Goal: Contribute content: Contribute content

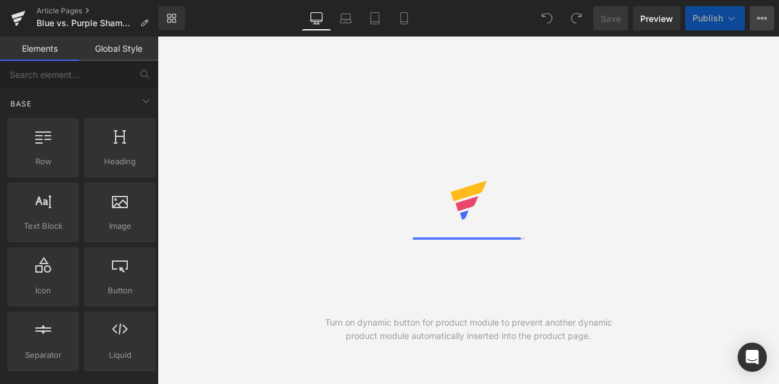
click at [762, 17] on icon at bounding box center [762, 18] width 3 height 2
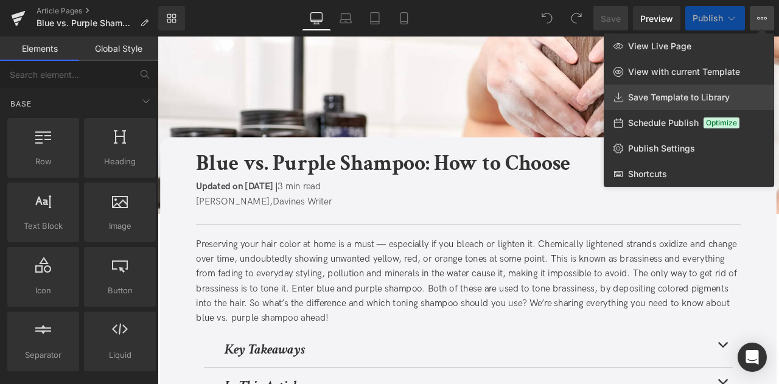
click at [660, 89] on link "Save Template to Library" at bounding box center [689, 98] width 170 height 26
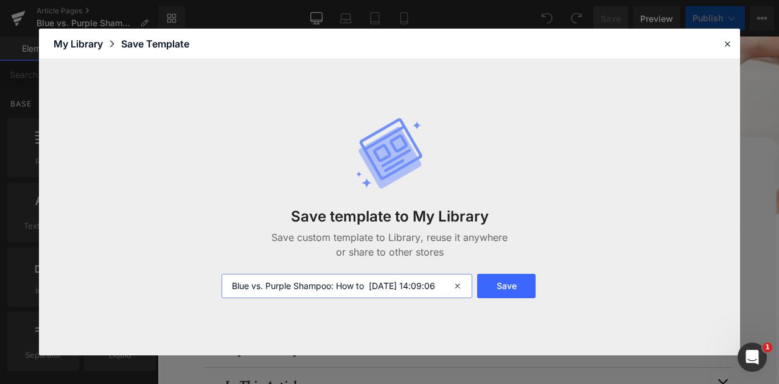
click at [236, 283] on input "Blue vs. Purple Shampoo: How to [DATE] 14:09:06" at bounding box center [347, 286] width 251 height 24
type input "FOR CA: Blue vs. Purple Shampoo: How to [DATE] 14:09:06"
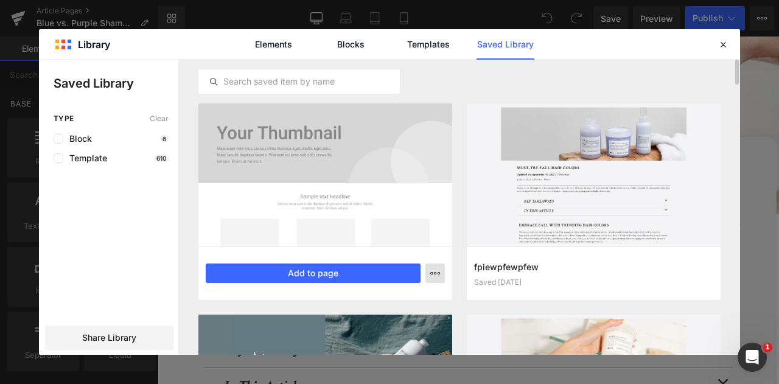
click at [436, 278] on button "button" at bounding box center [434, 273] width 19 height 19
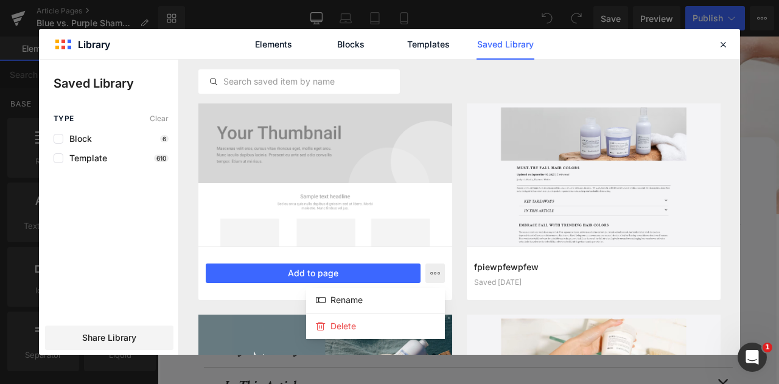
click at [118, 338] on div at bounding box center [389, 207] width 701 height 295
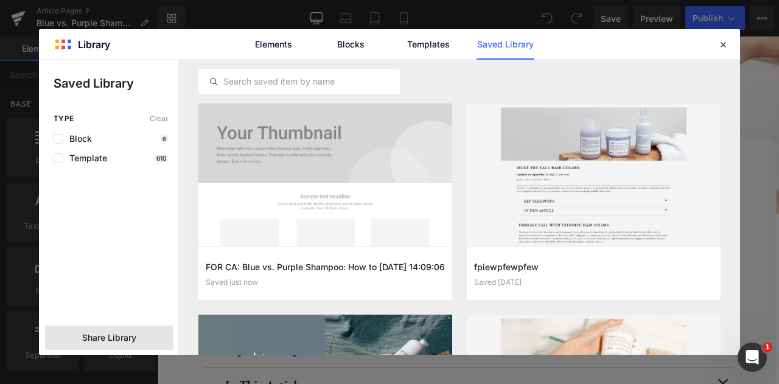
click at [144, 334] on div "Share Library" at bounding box center [109, 338] width 128 height 24
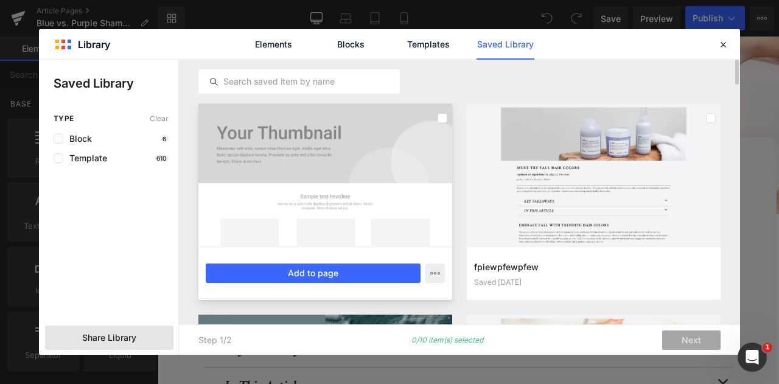
click at [414, 184] on div at bounding box center [325, 174] width 254 height 143
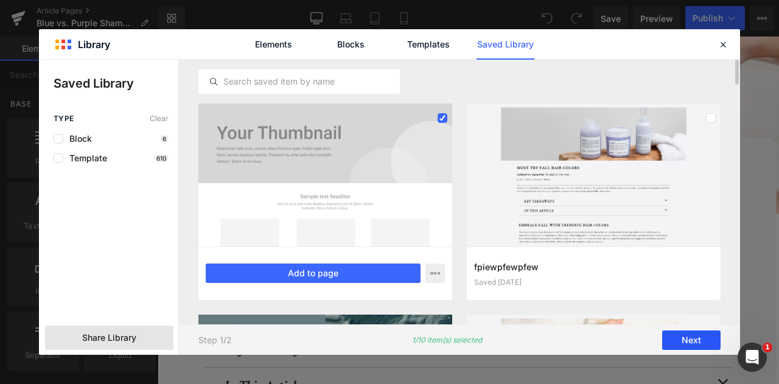
click at [690, 346] on button "Next" at bounding box center [691, 339] width 58 height 19
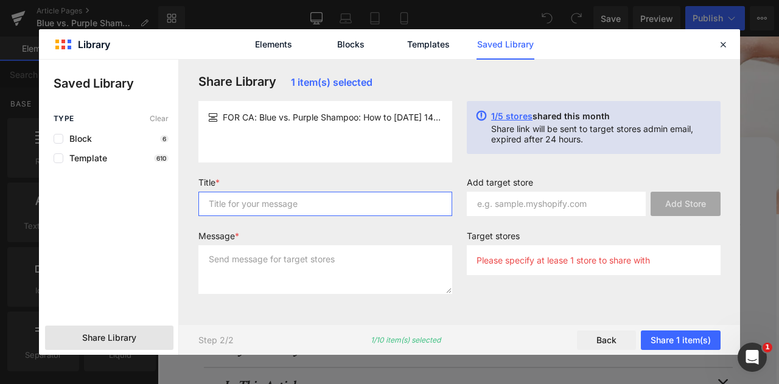
click at [334, 213] on input "text" at bounding box center [325, 204] width 254 height 24
type input "for liv"
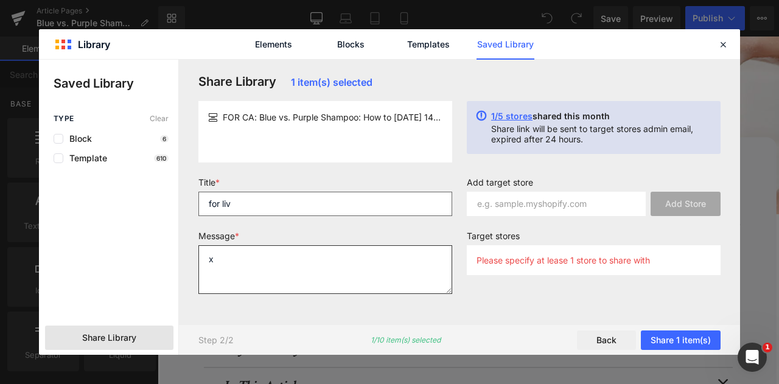
type textarea "x"
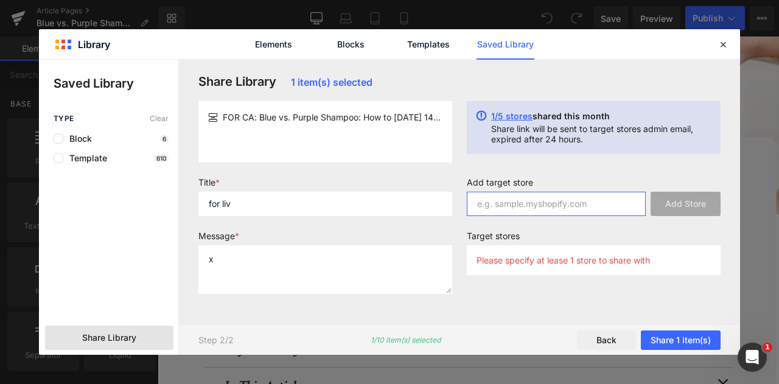
paste input "[DOMAIN_NAME]"
type input "[DOMAIN_NAME]"
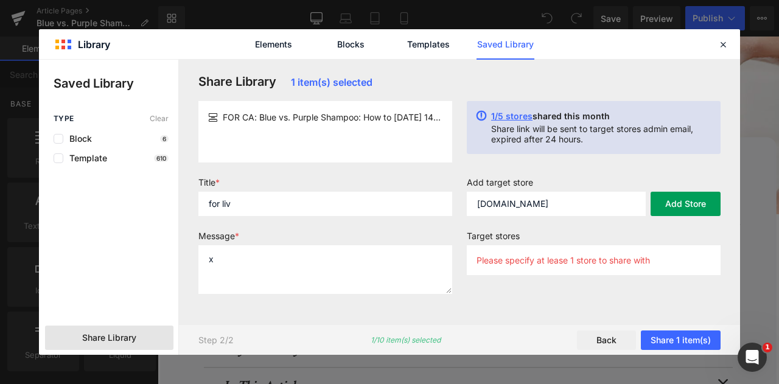
click at [700, 194] on button "Add Store" at bounding box center [686, 204] width 70 height 24
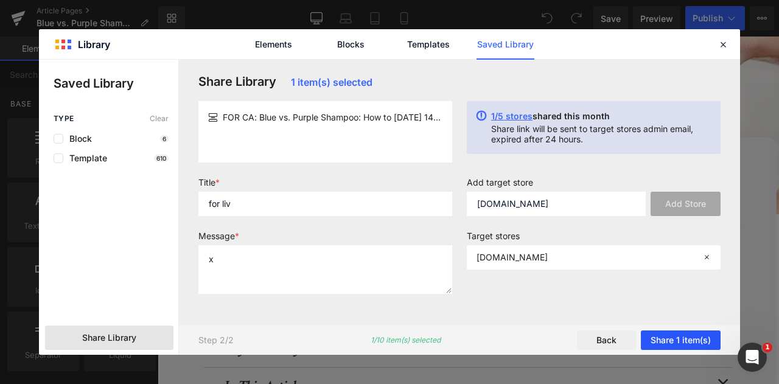
click at [680, 337] on button "Share 1 item(s)" at bounding box center [681, 339] width 80 height 19
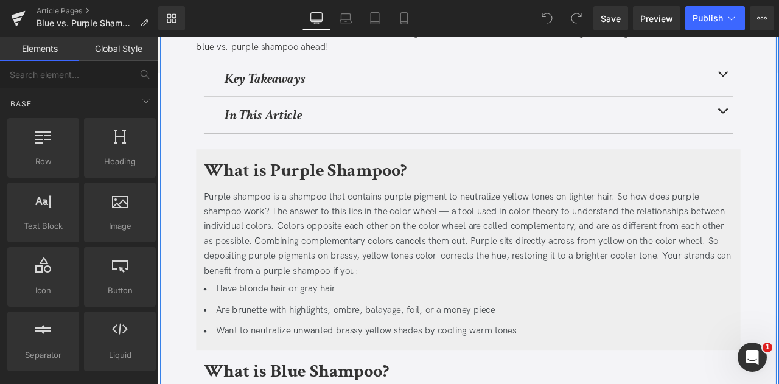
scroll to position [267, 0]
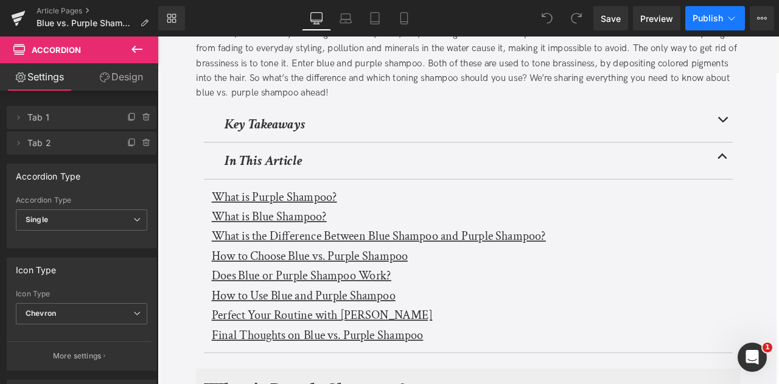
click at [716, 15] on span "Publish" at bounding box center [708, 18] width 30 height 10
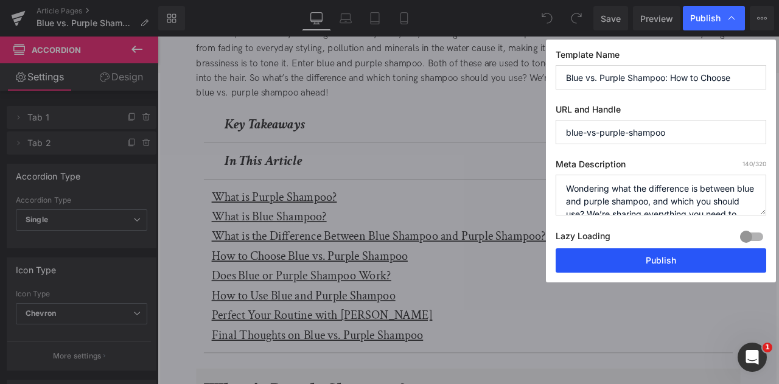
click at [596, 264] on button "Publish" at bounding box center [661, 260] width 211 height 24
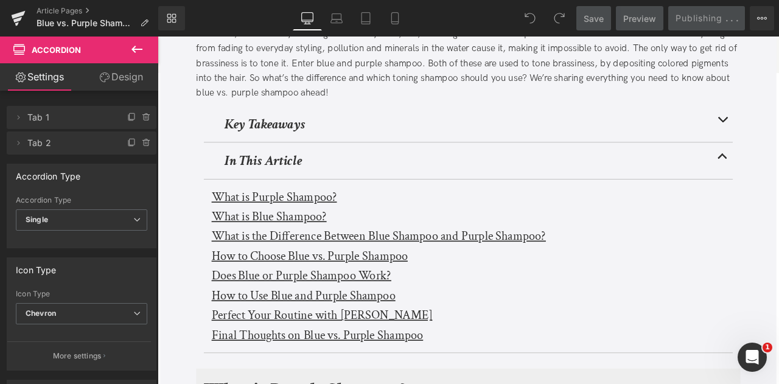
scroll to position [0, 0]
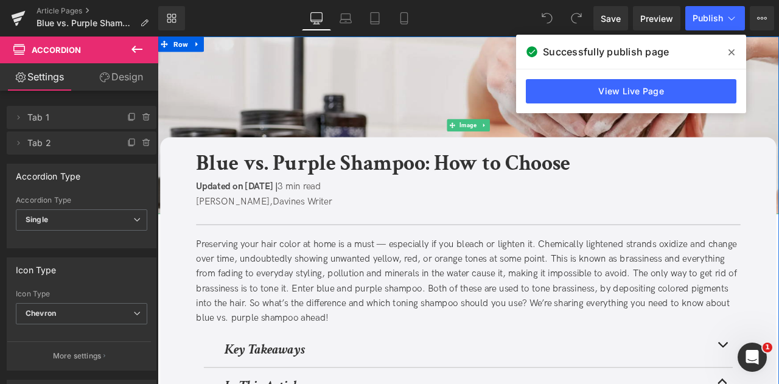
click at [301, 138] on img at bounding box center [526, 142] width 736 height 211
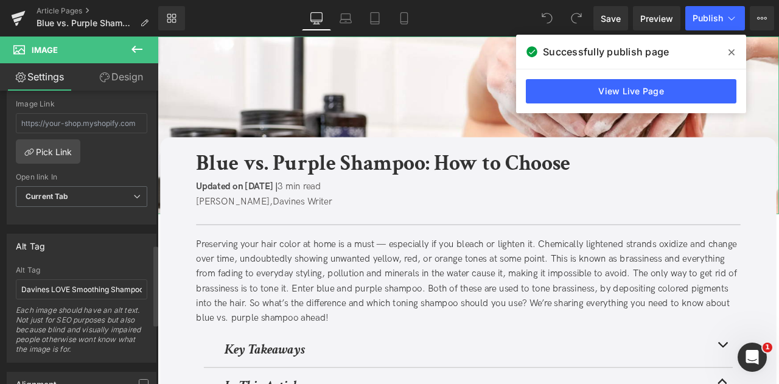
scroll to position [558, 0]
click at [99, 279] on input "Davines LOVE Smoothing Shampoo, Instant Mask, and Perfector on a wooden bench" at bounding box center [81, 289] width 131 height 20
type input "blonde woman washing her hair with Davines Heart of Glass products"
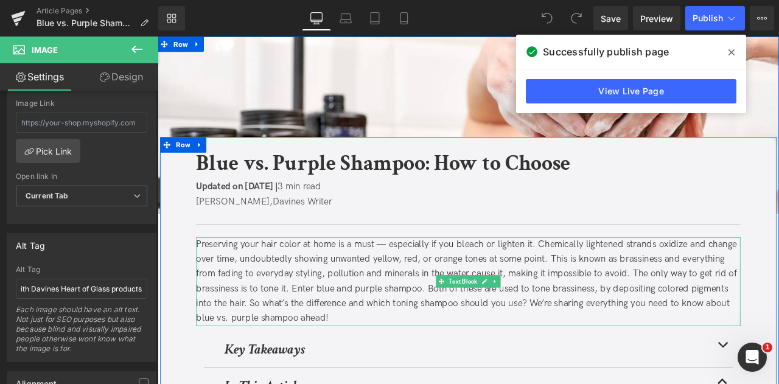
click at [224, 342] on div "Preserving your hair color at home is a must — especially if you bleach or ligh…" at bounding box center [525, 326] width 645 height 105
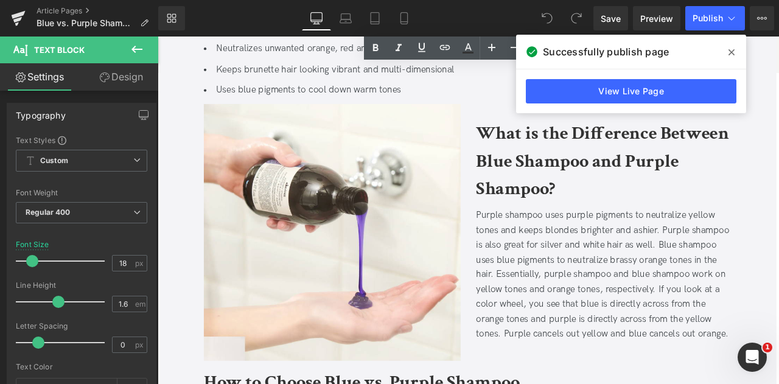
scroll to position [1070, 0]
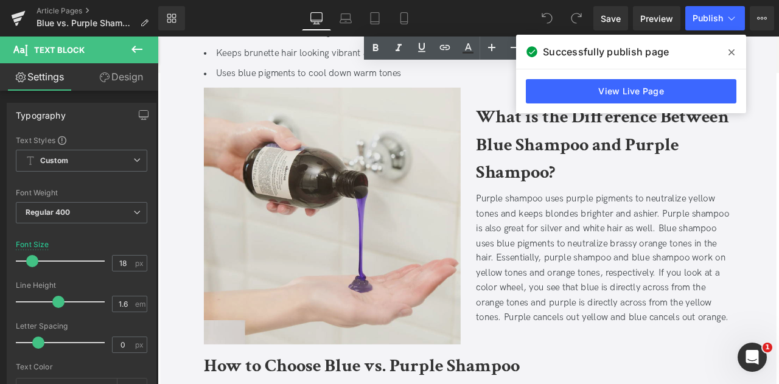
click at [274, 285] on img at bounding box center [364, 249] width 304 height 304
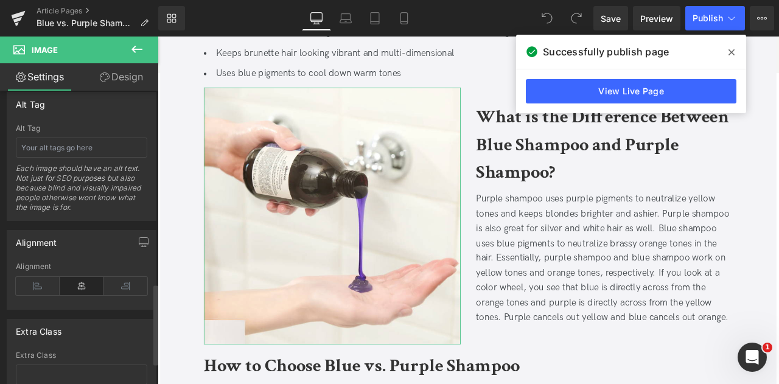
scroll to position [700, 0]
click at [66, 150] on div "Alt Tag Each image should have an alt text. Not just for SEO purposes but also …" at bounding box center [81, 172] width 131 height 96
click at [60, 148] on input "text" at bounding box center [81, 147] width 131 height 20
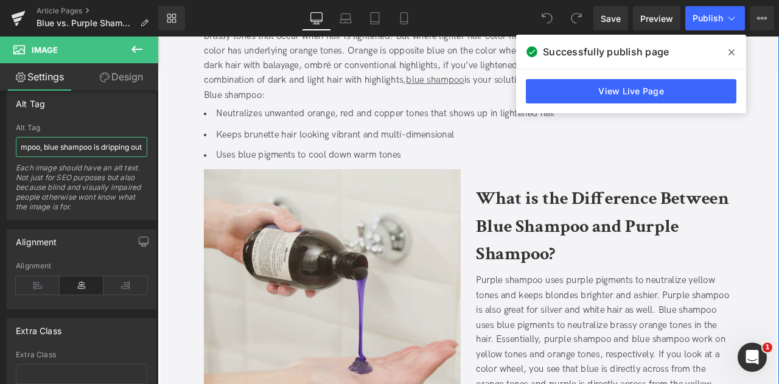
scroll to position [0, 156]
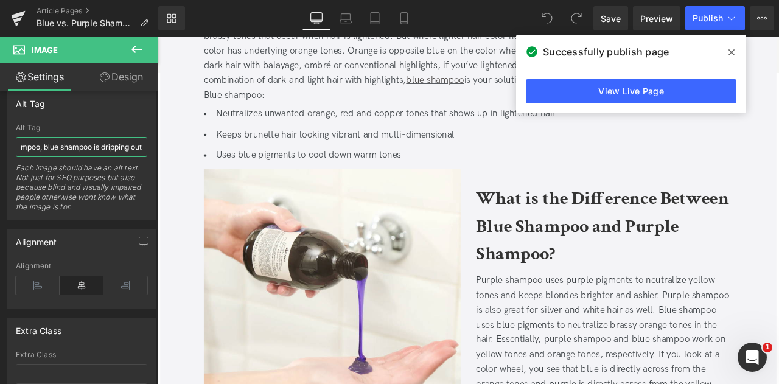
type input "hands pouring Davines Alchemic Silver shampoo, blue shampoo is dripping out"
click at [111, 141] on input "hands pouring Davines Alchemic Silver shampoo, blue shampoo is dripping out" at bounding box center [81, 147] width 131 height 20
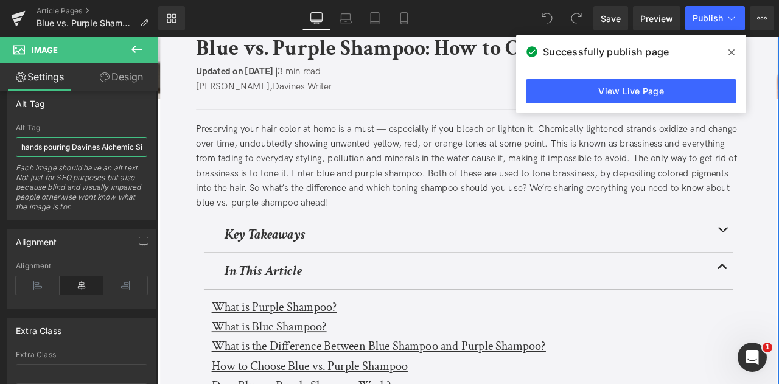
scroll to position [3, 0]
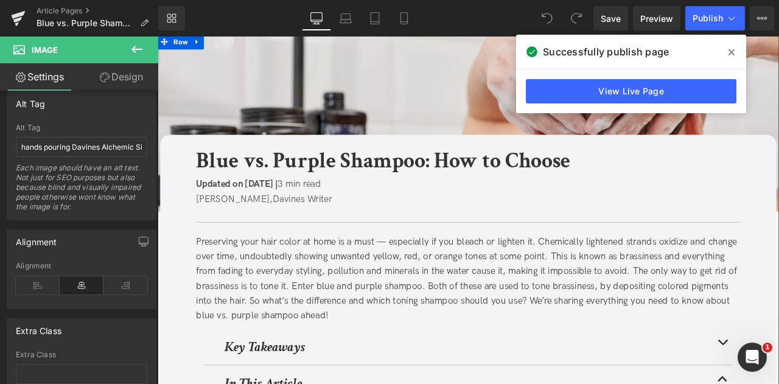
click at [298, 106] on img at bounding box center [526, 138] width 736 height 211
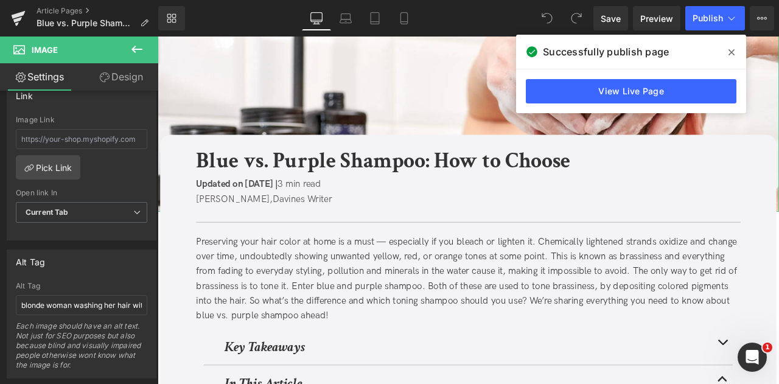
scroll to position [551, 0]
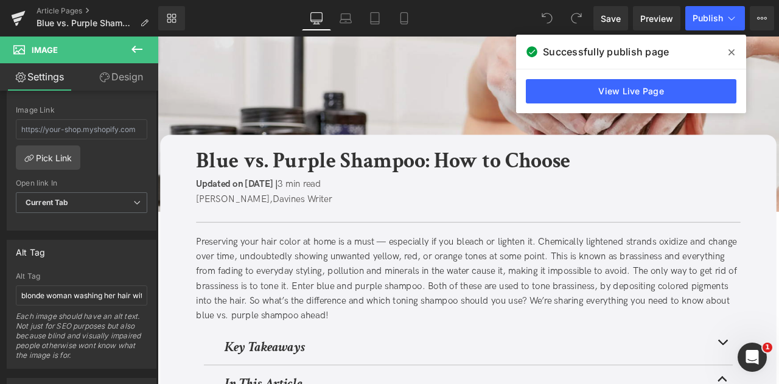
click at [312, 98] on img at bounding box center [526, 138] width 736 height 211
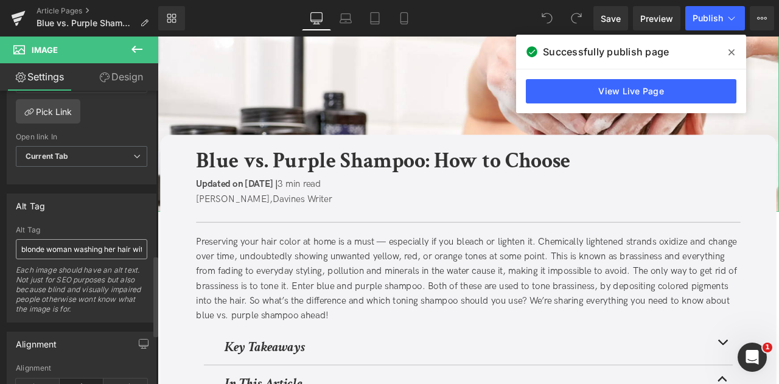
scroll to position [596, 0]
click at [50, 245] on input "blonde woman washing her hair with Davines Heart of Glass products" at bounding box center [81, 250] width 131 height 20
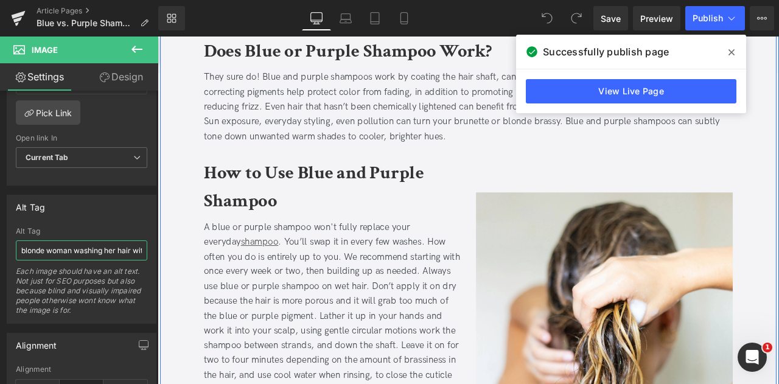
scroll to position [2028, 0]
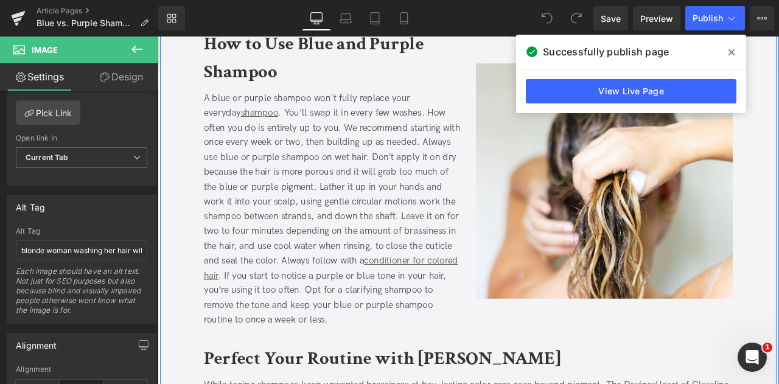
click at [658, 239] on img at bounding box center [687, 207] width 304 height 279
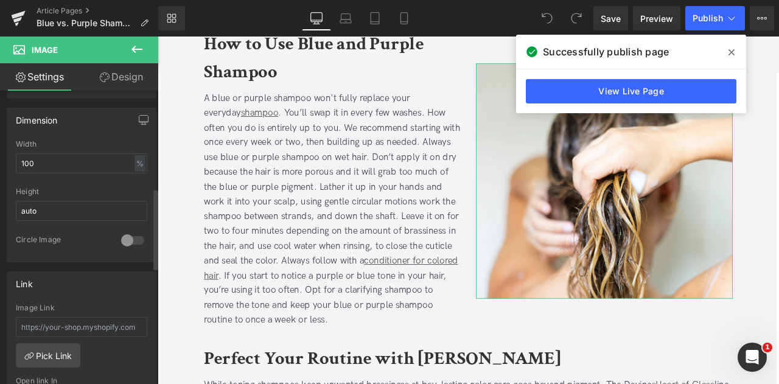
scroll to position [595, 0]
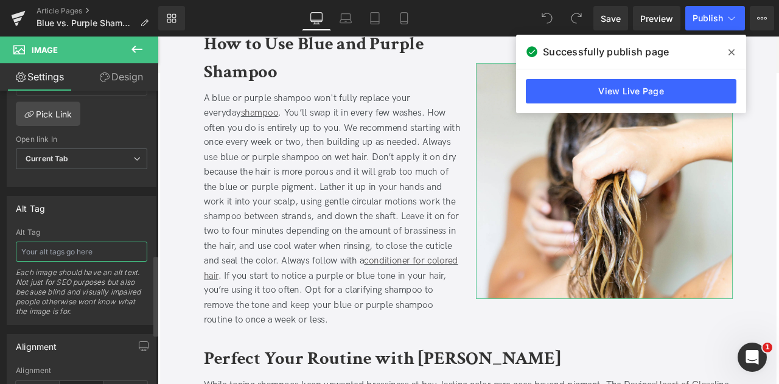
click at [56, 242] on input "text" at bounding box center [81, 252] width 131 height 20
type input "woman with a mix of blonde and brunette hair is rinsing her strands in the show…"
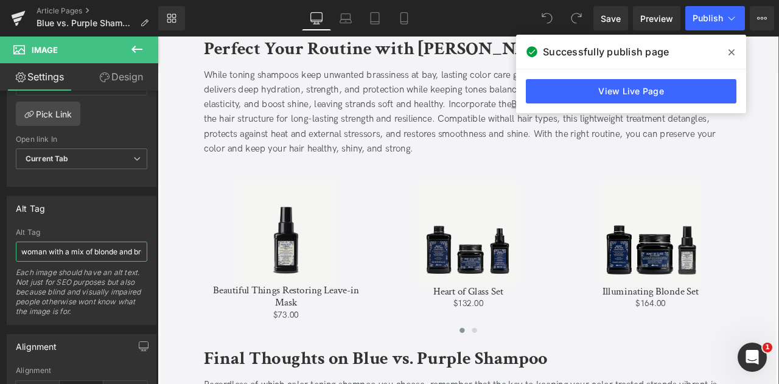
scroll to position [2396, 0]
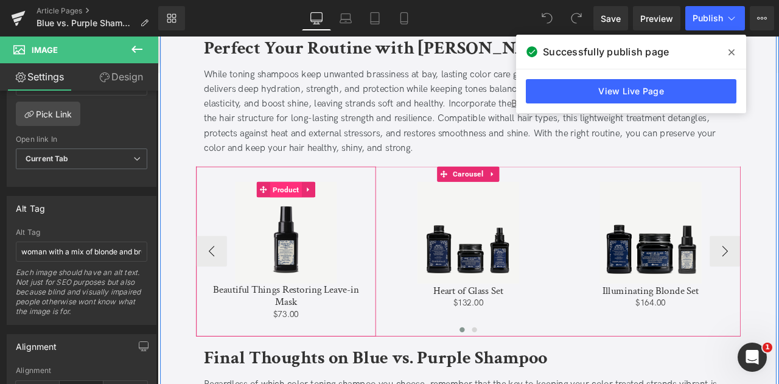
click at [302, 215] on span "Product" at bounding box center [310, 218] width 38 height 18
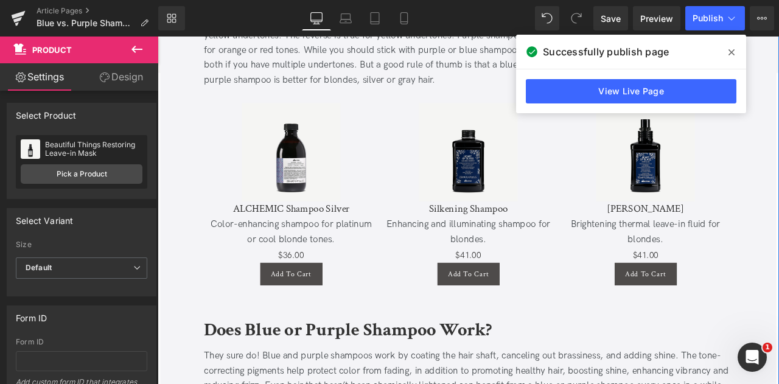
scroll to position [1545, 0]
click at [417, 22] on link "Mobile" at bounding box center [403, 18] width 29 height 24
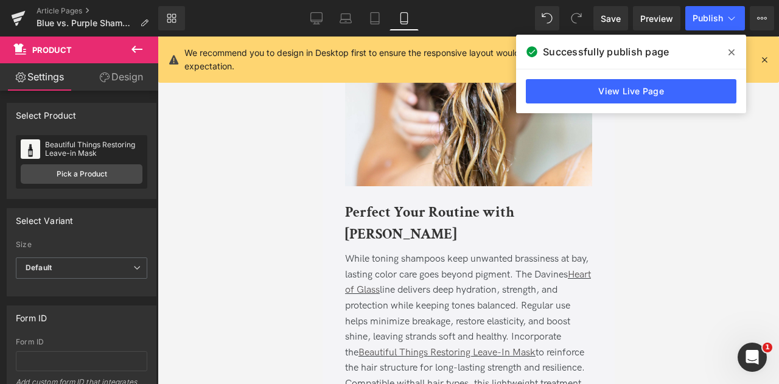
scroll to position [2909, 0]
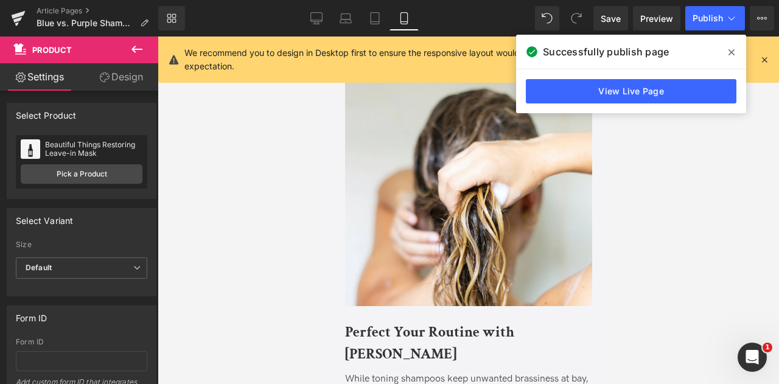
click at [386, 201] on img at bounding box center [467, 193] width 247 height 226
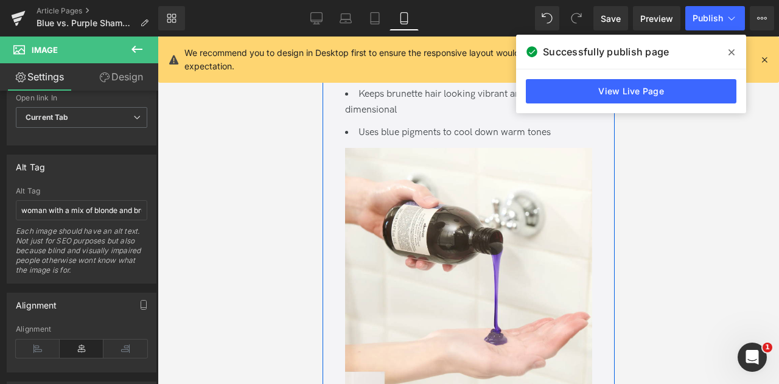
scroll to position [1233, 0]
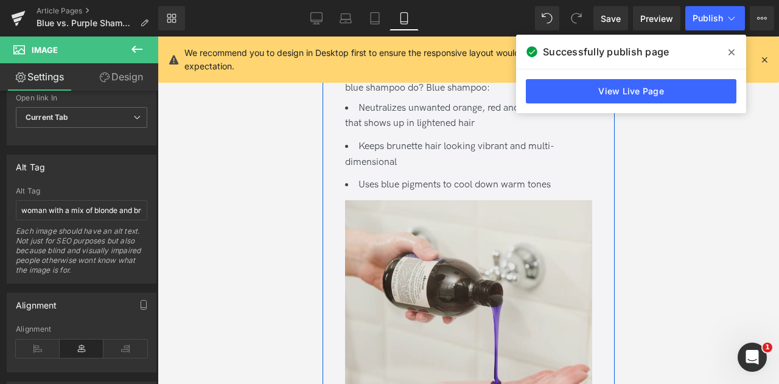
click at [450, 254] on img at bounding box center [467, 323] width 247 height 247
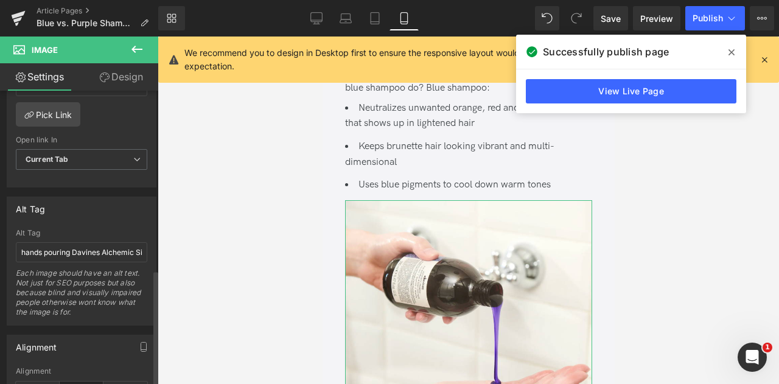
scroll to position [665, 0]
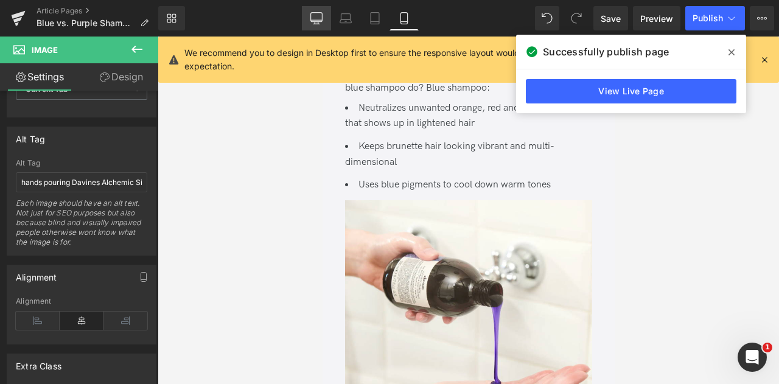
click at [310, 20] on link "Desktop" at bounding box center [316, 18] width 29 height 24
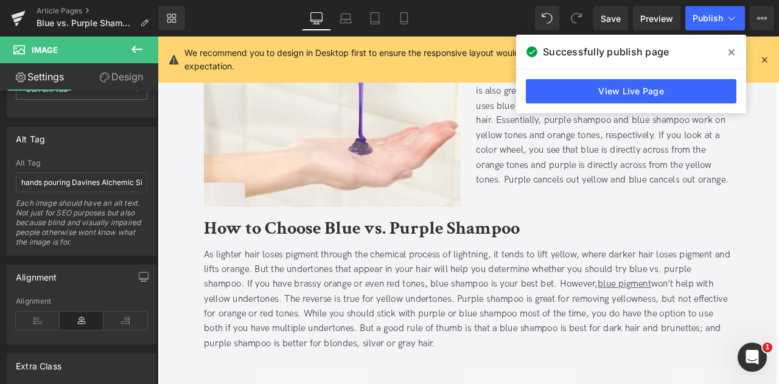
scroll to position [966, 0]
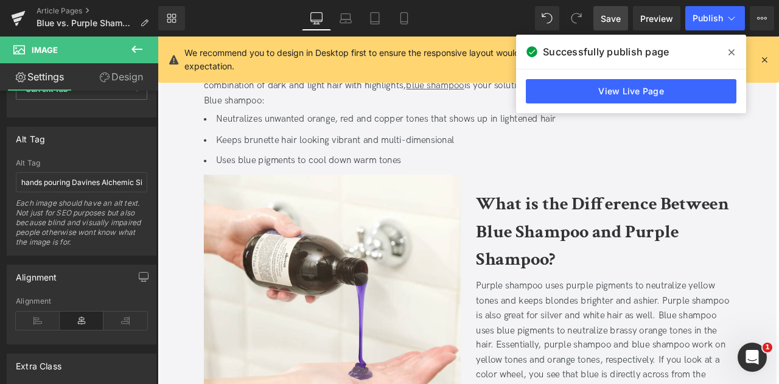
click at [613, 23] on span "Save" at bounding box center [611, 18] width 20 height 13
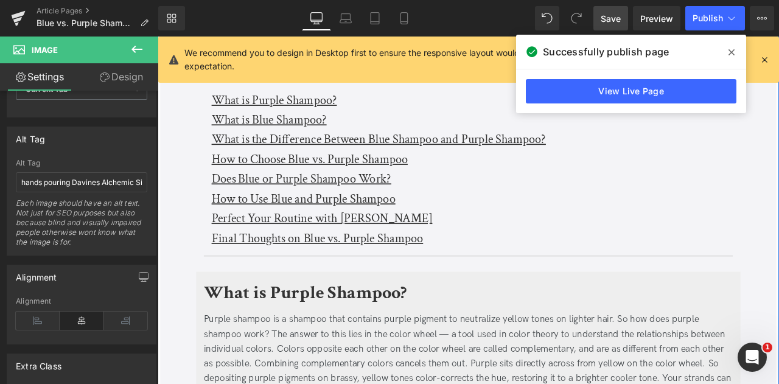
scroll to position [0, 0]
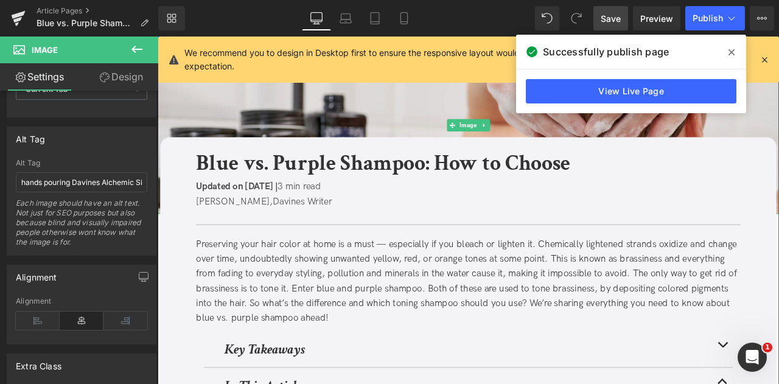
click at [248, 122] on img at bounding box center [526, 142] width 736 height 211
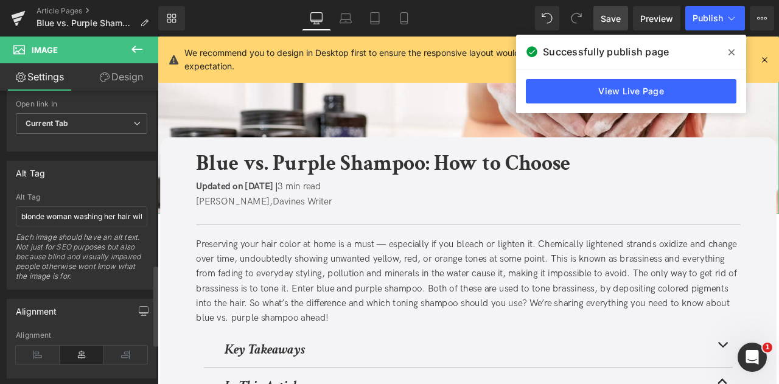
scroll to position [631, 0]
click at [68, 206] on input "blonde woman washing her hair with Davines Heart of Glass products" at bounding box center [81, 216] width 131 height 20
